Goal: Find specific page/section: Find specific page/section

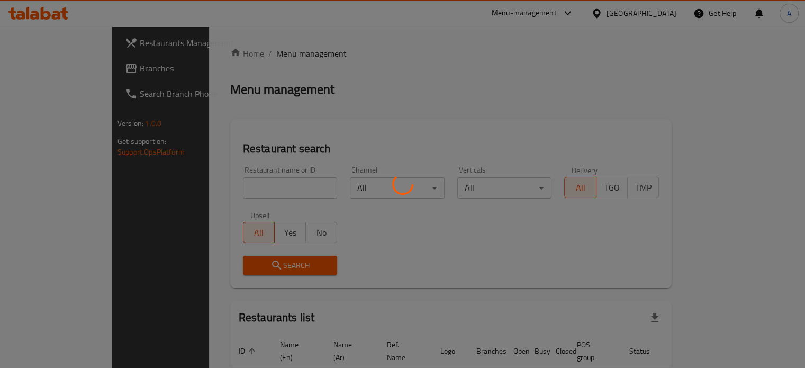
click at [259, 188] on div at bounding box center [402, 184] width 805 height 368
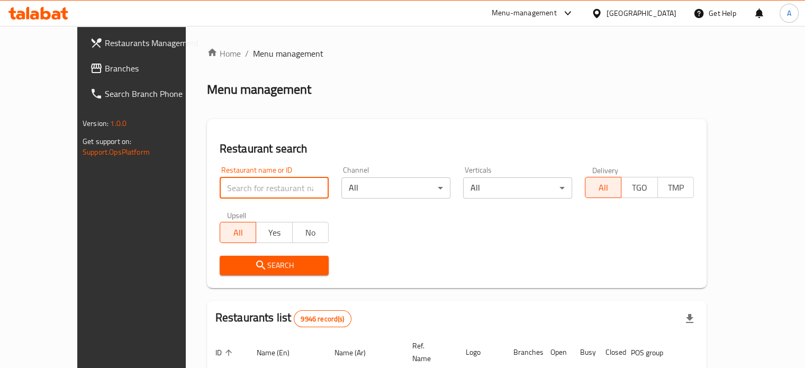
click at [237, 190] on input "search" at bounding box center [274, 187] width 109 height 21
type input "infinity burger"
click button "Search" at bounding box center [274, 266] width 109 height 20
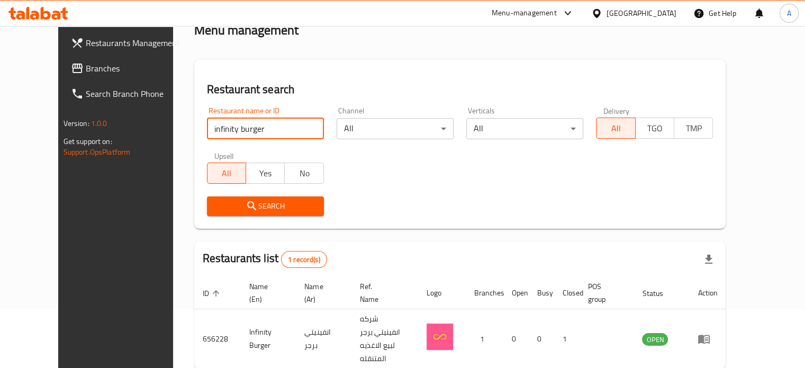
scroll to position [95, 0]
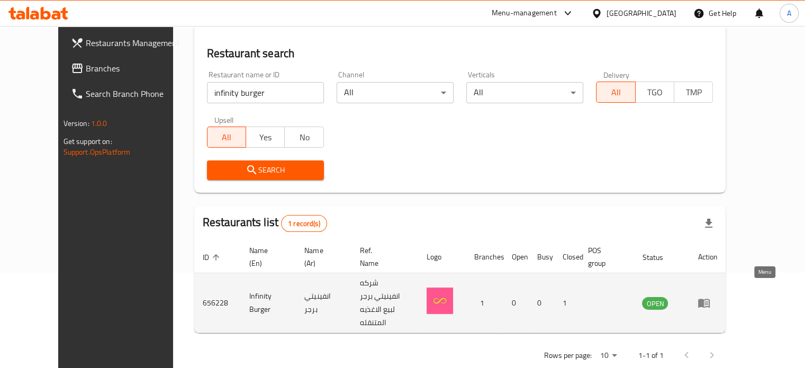
click at [710, 299] on icon "enhanced table" at bounding box center [704, 303] width 12 height 9
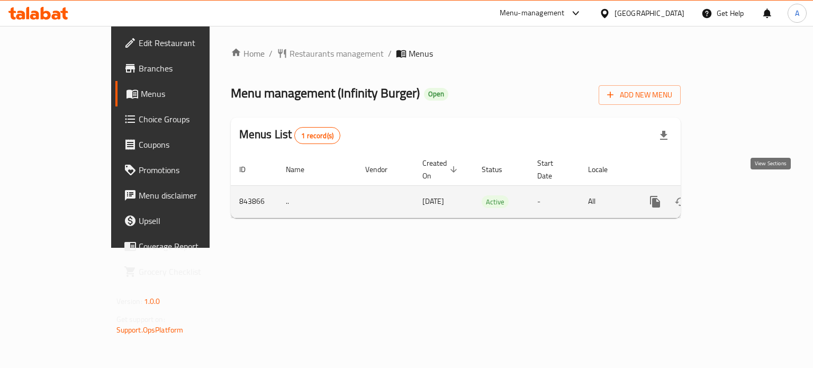
click at [736, 197] on icon "enhanced table" at bounding box center [732, 202] width 10 height 10
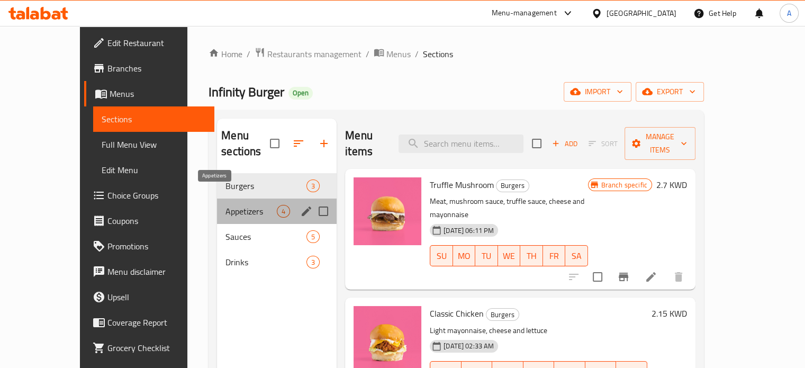
click at [225, 205] on span "Appetizers" at bounding box center [250, 211] width 51 height 13
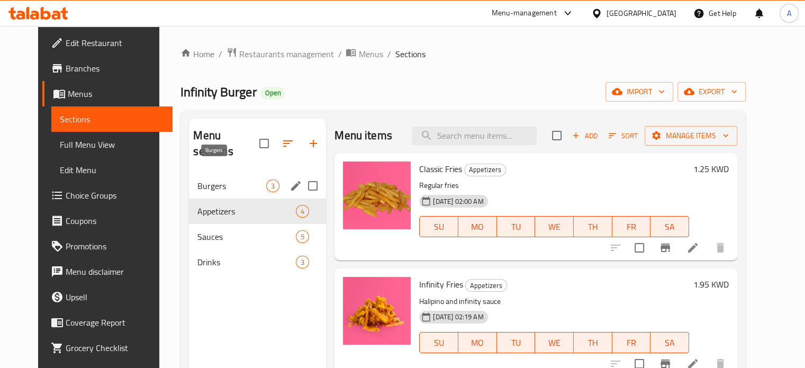
click at [212, 179] on span "Burgers" at bounding box center [231, 185] width 69 height 13
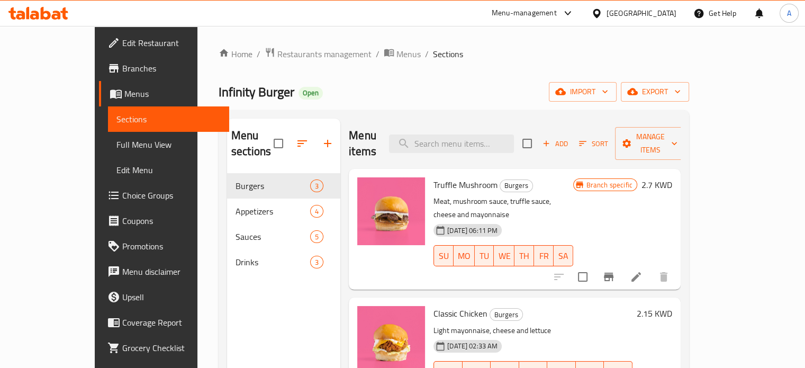
click at [59, 16] on icon at bounding box center [56, 15] width 9 height 9
